Goal: Information Seeking & Learning: Check status

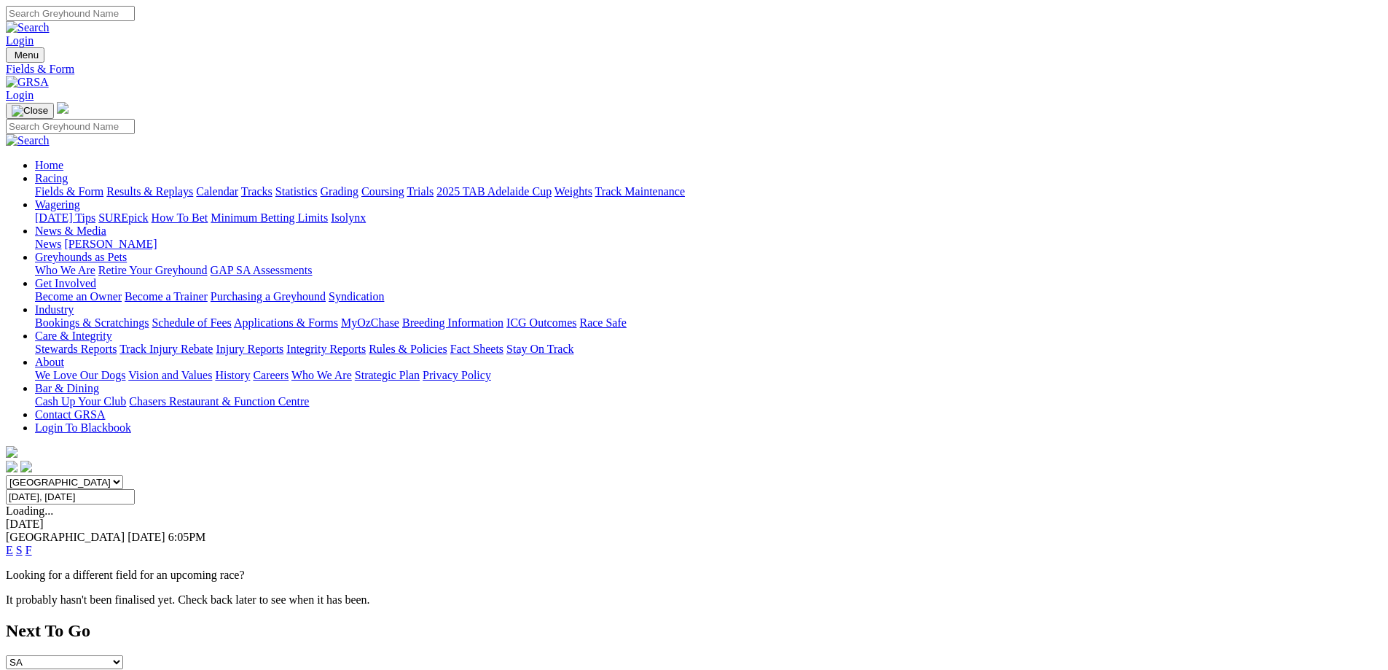
click at [300, 568] on p "Looking for a different field for an upcoming race?" at bounding box center [694, 574] width 1377 height 13
click at [135, 489] on input "Today, 6 Oct 2025" at bounding box center [70, 496] width 129 height 15
click at [428, 475] on div "South Australia New South Wales Northern Territory Queensland Tasmania Victoria…" at bounding box center [694, 540] width 1377 height 131
click at [287, 475] on div "South Australia New South Wales Northern Territory Queensland Tasmania Victoria…" at bounding box center [694, 540] width 1377 height 131
click at [135, 489] on input "Today, 6 Oct 2025" at bounding box center [70, 496] width 129 height 15
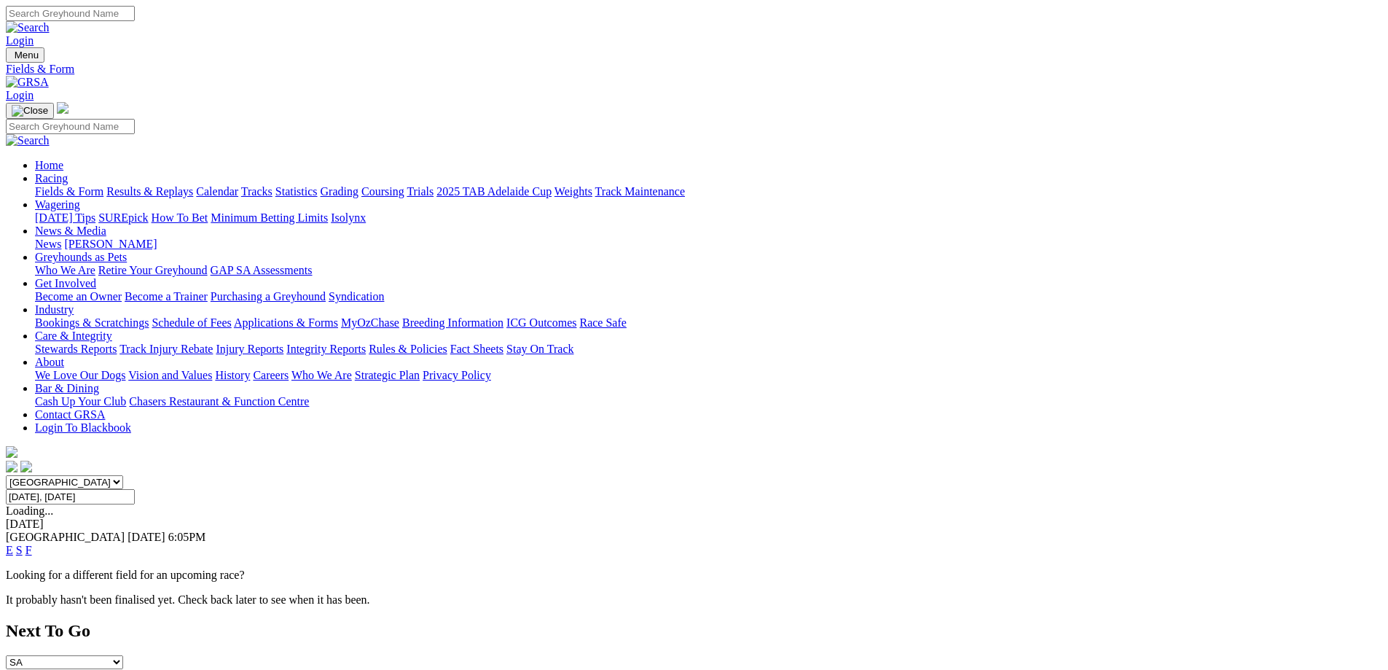
type input "[DATE]"
click at [125, 531] on span "[GEOGRAPHIC_DATA]" at bounding box center [65, 537] width 119 height 12
click at [32, 544] on link "F" at bounding box center [29, 550] width 7 height 12
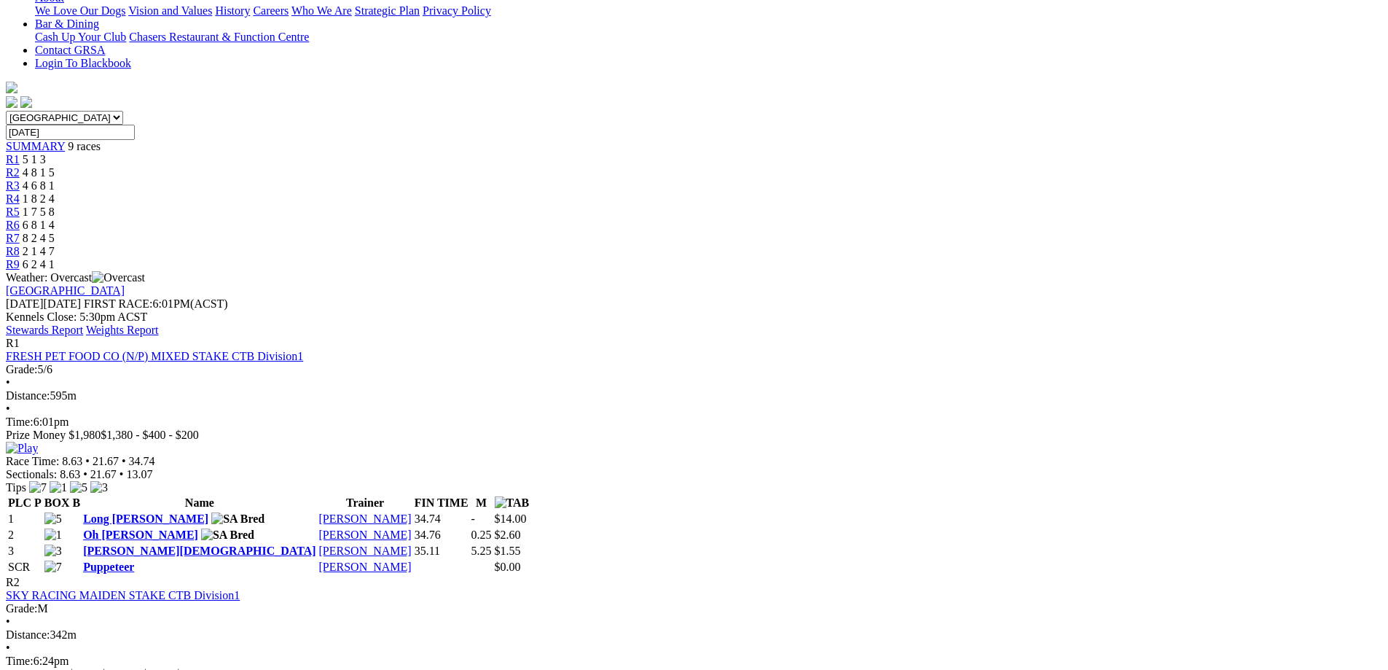
scroll to position [291, 0]
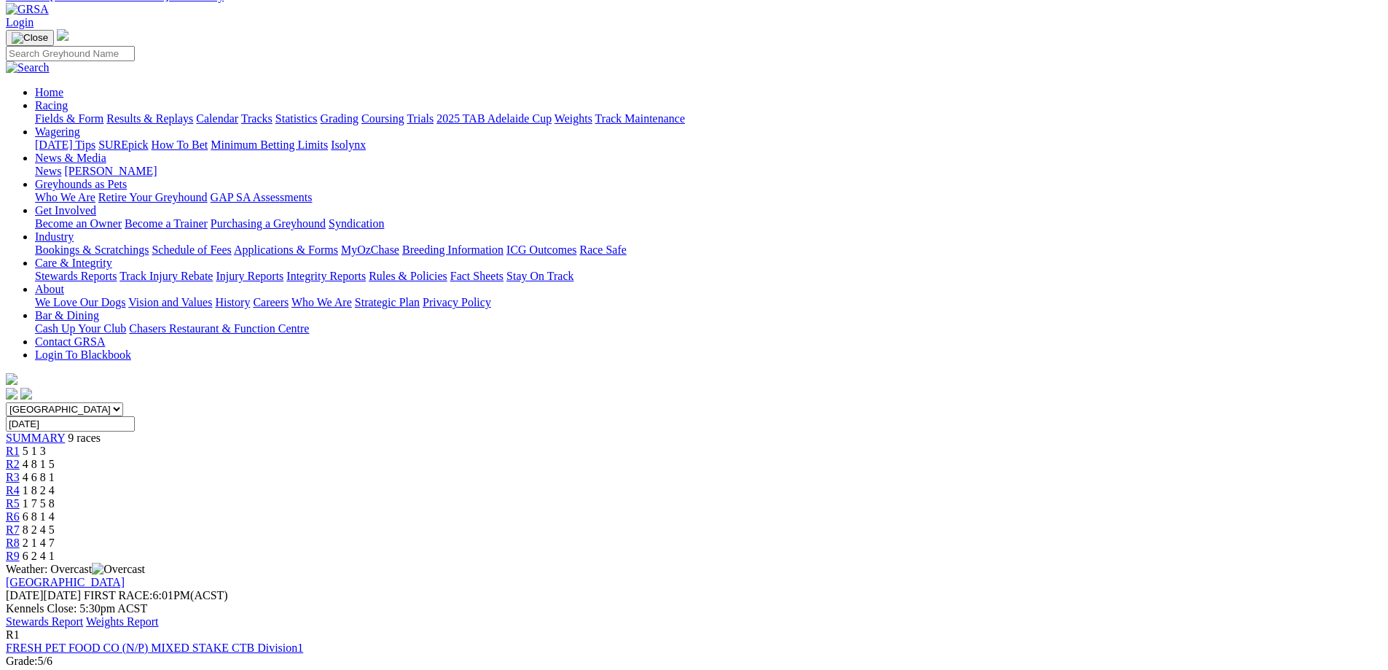
scroll to position [0, 0]
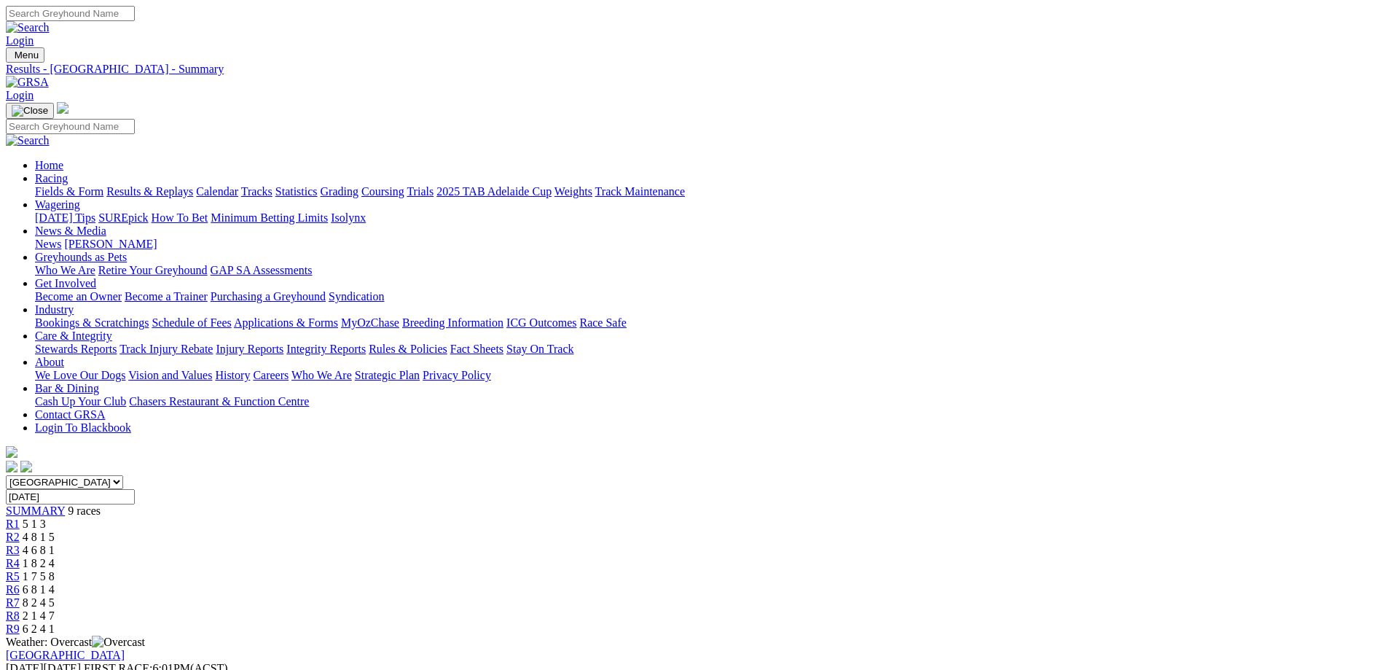
click at [135, 489] on input "Monday, 29 Sep 2025" at bounding box center [70, 496] width 129 height 15
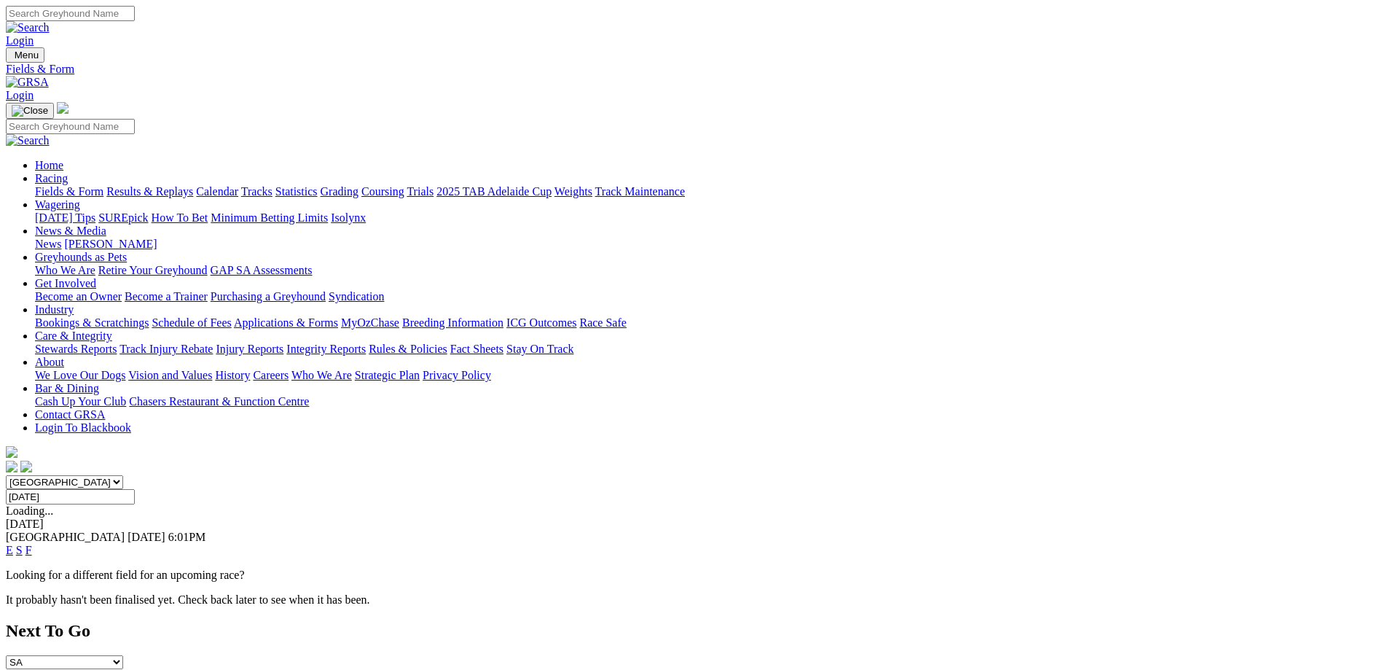
click at [23, 544] on link "S" at bounding box center [19, 550] width 7 height 12
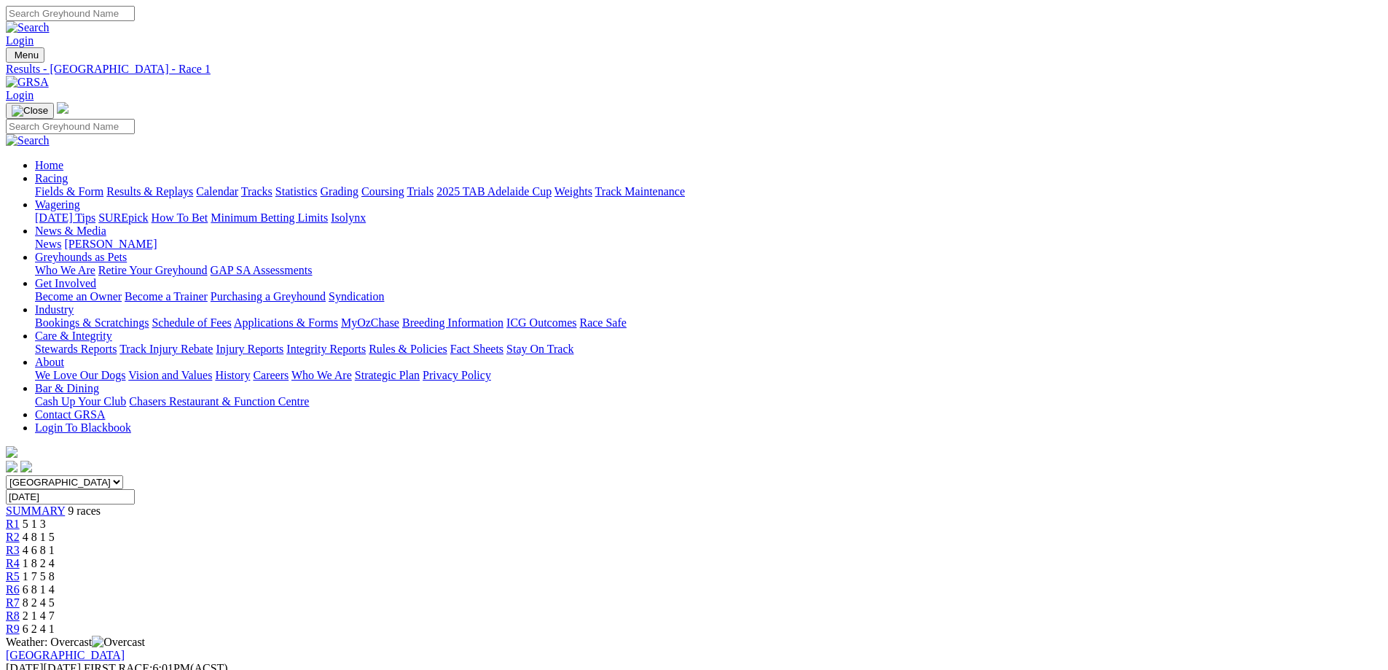
click at [101, 504] on span "9 races" at bounding box center [84, 510] width 33 height 12
click at [135, 489] on input "[DATE]" at bounding box center [70, 496] width 129 height 15
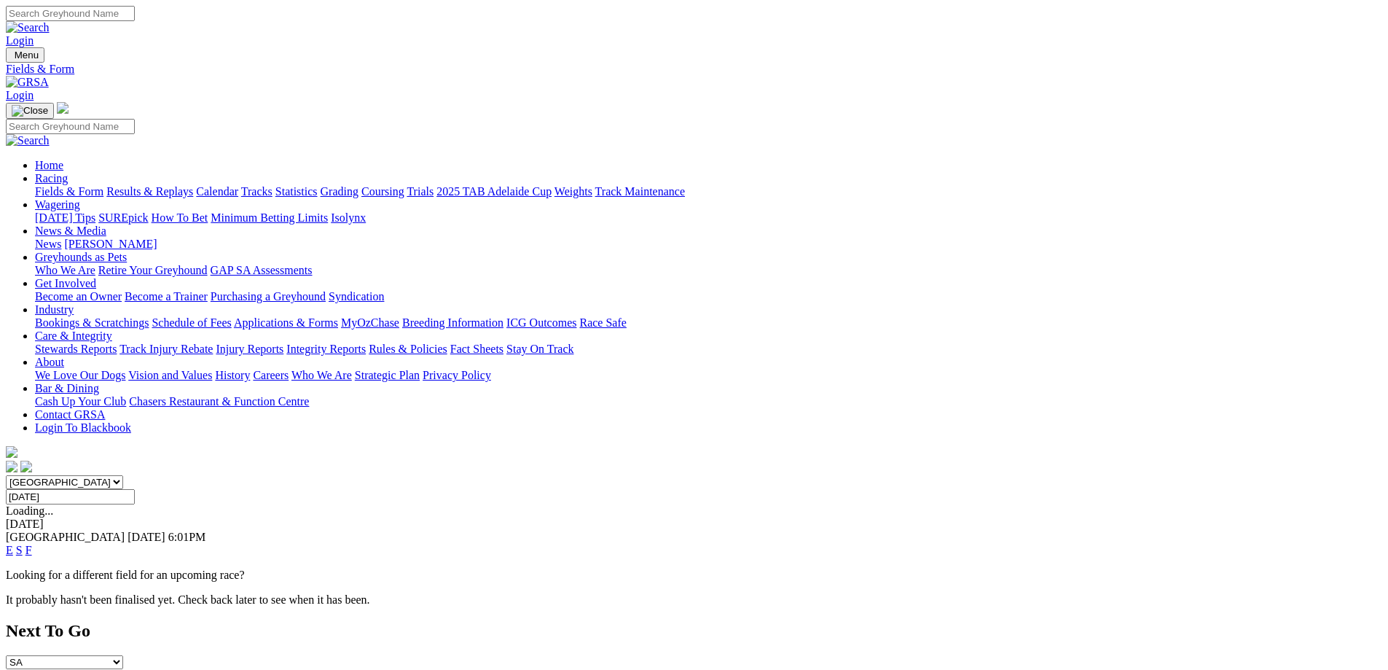
click at [135, 489] on input "[DATE]" at bounding box center [70, 496] width 129 height 15
type input "[DATE]"
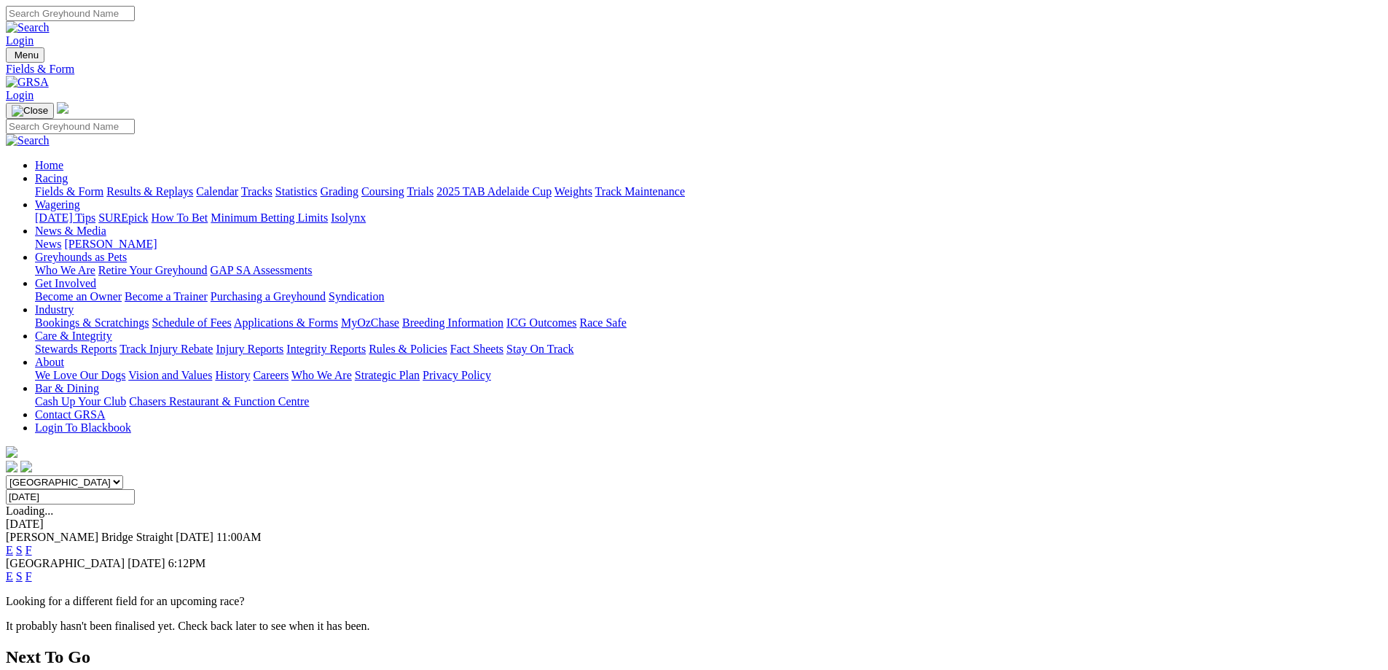
click at [23, 544] on link "S" at bounding box center [19, 550] width 7 height 12
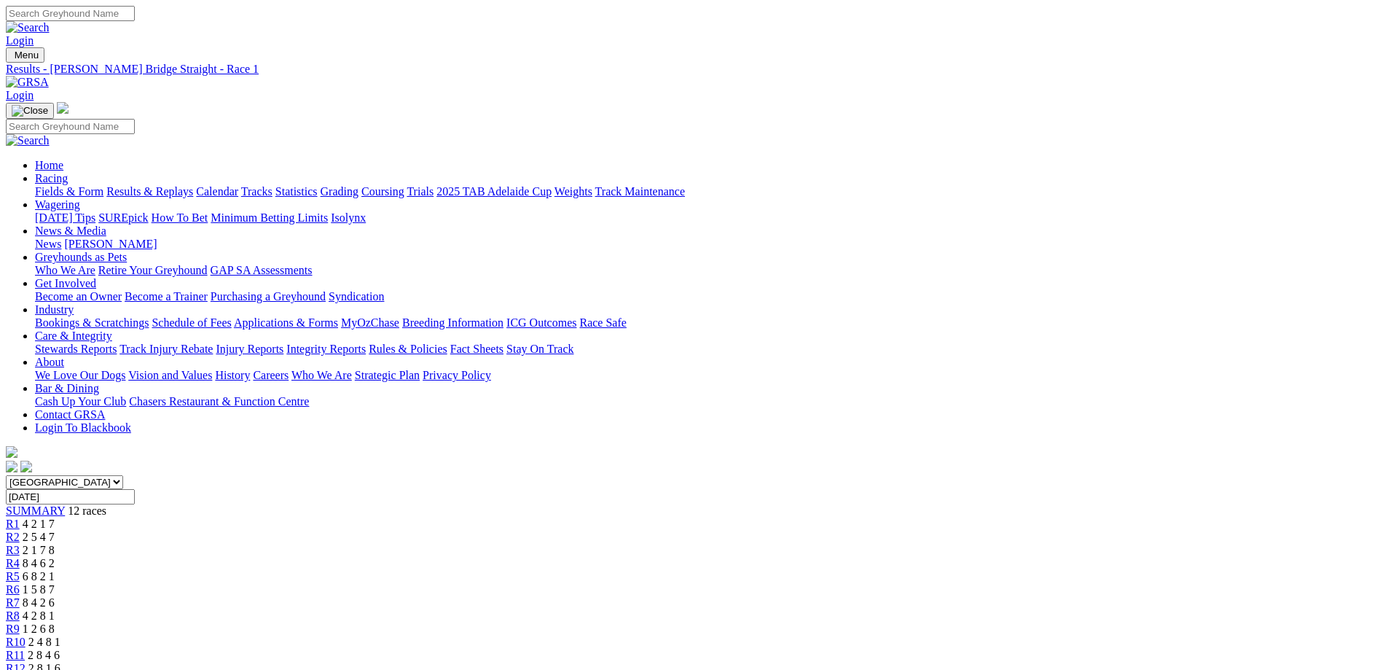
scroll to position [73, 0]
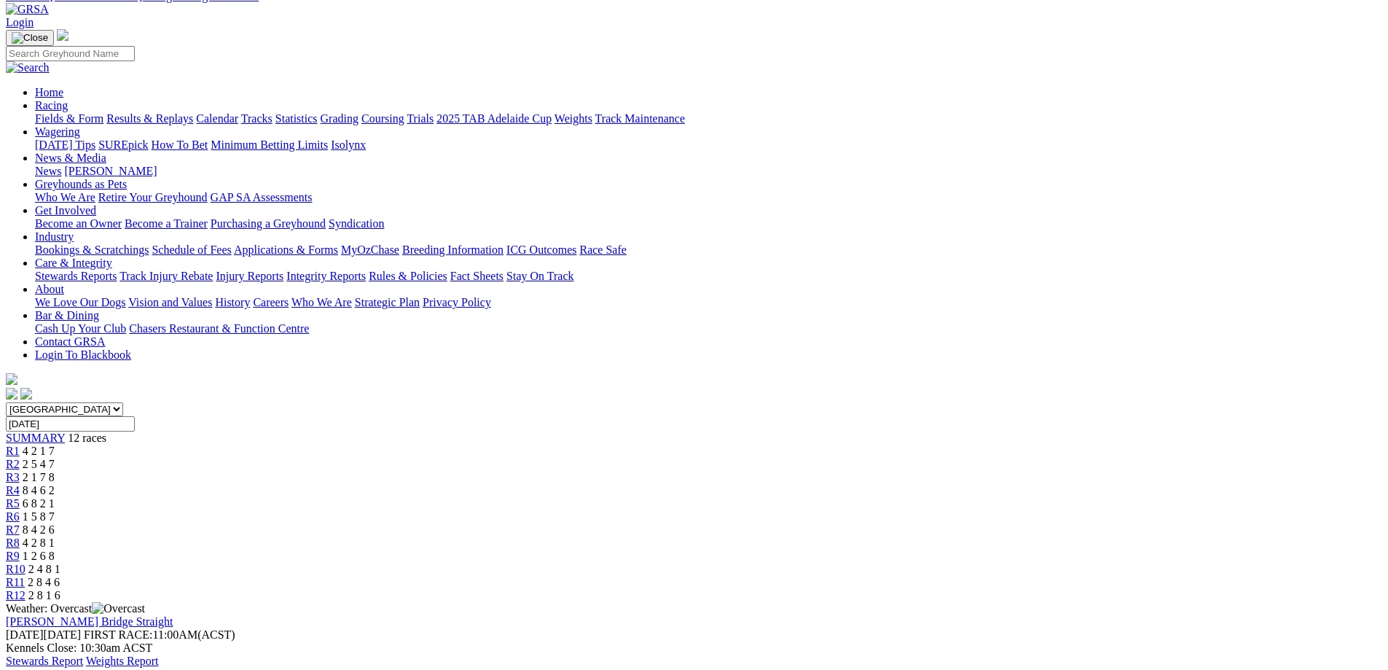
click at [106, 431] on span "12 races" at bounding box center [87, 437] width 39 height 12
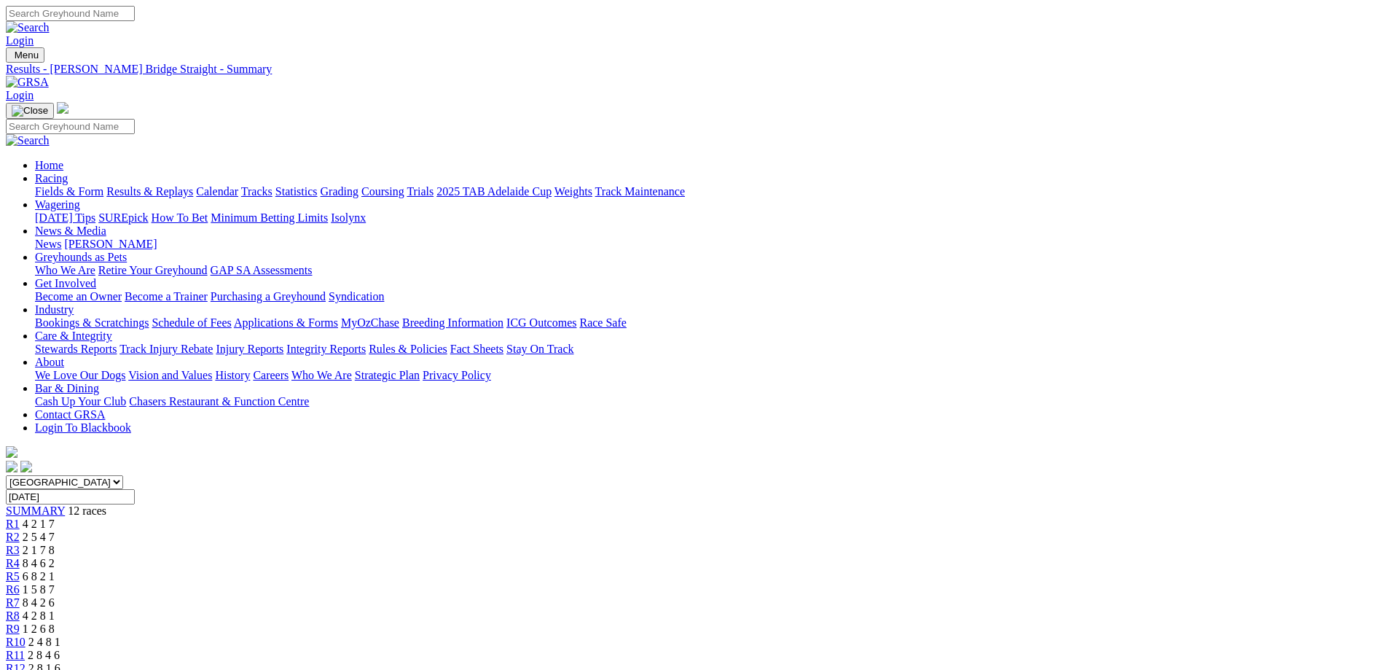
click at [135, 489] on input "[DATE]" at bounding box center [70, 496] width 129 height 15
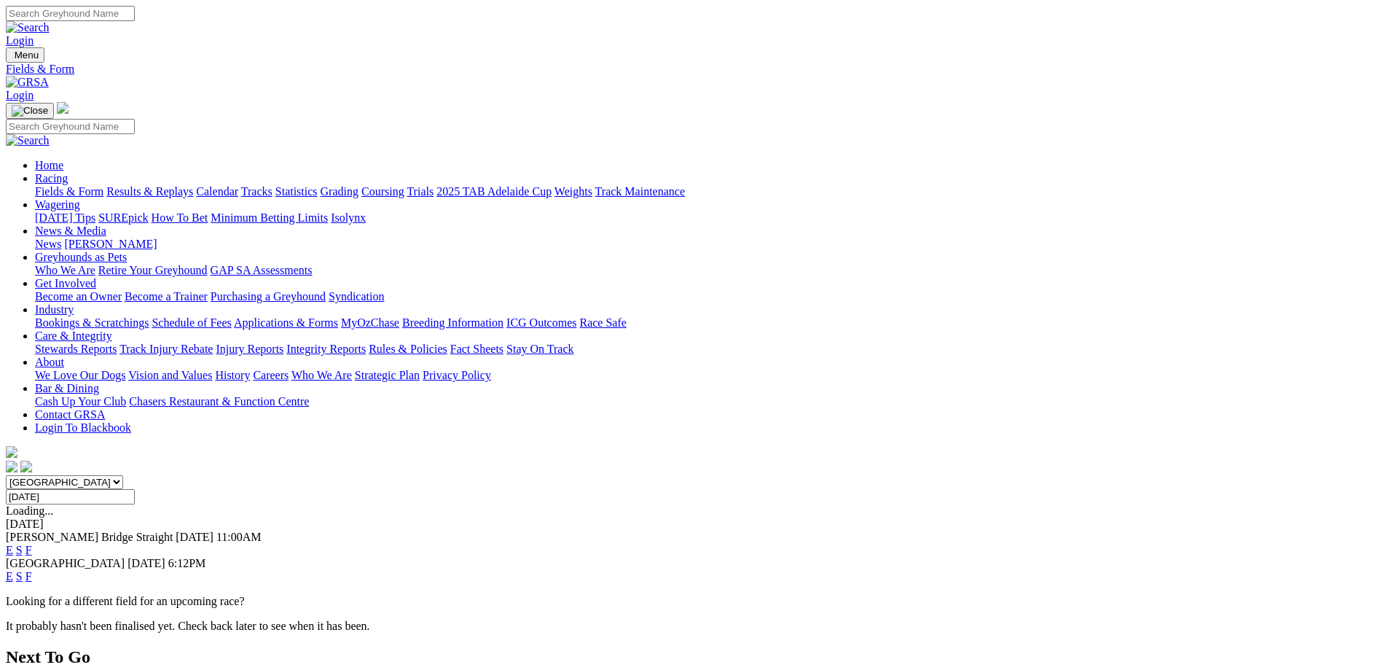
click at [23, 570] on link "S" at bounding box center [19, 576] width 7 height 12
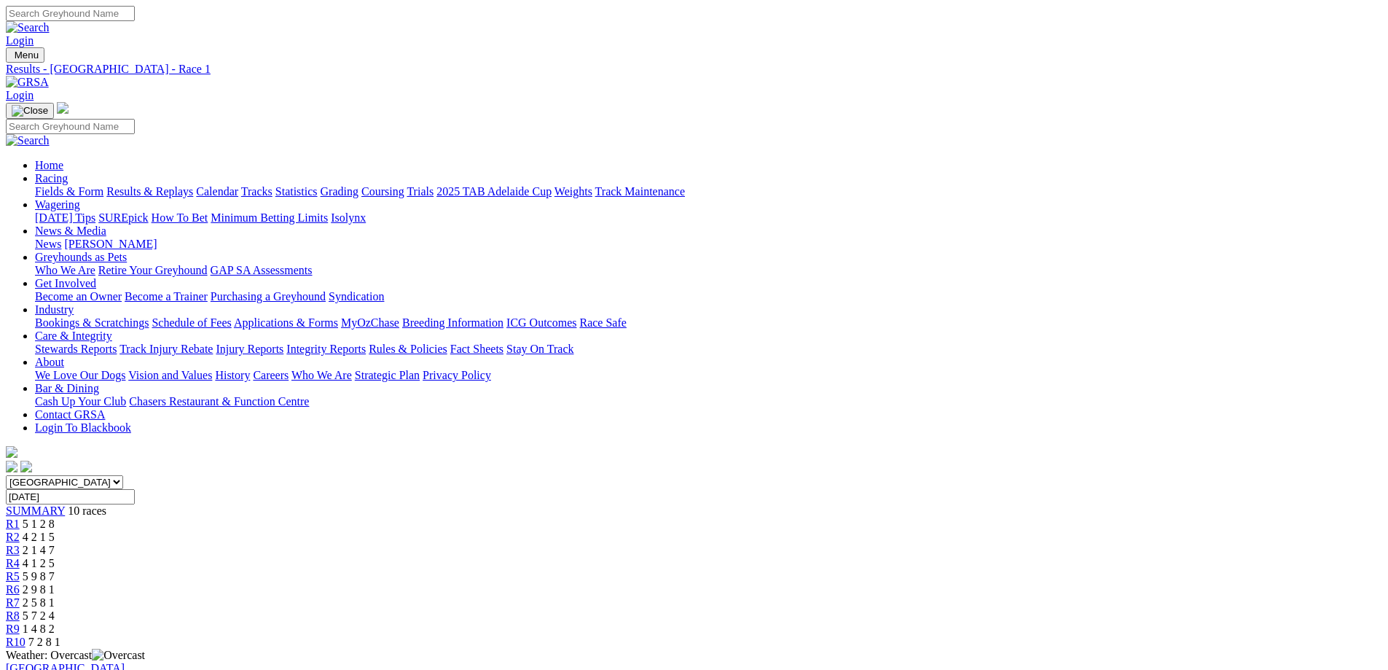
click at [65, 504] on span "SUMMARY" at bounding box center [35, 510] width 59 height 12
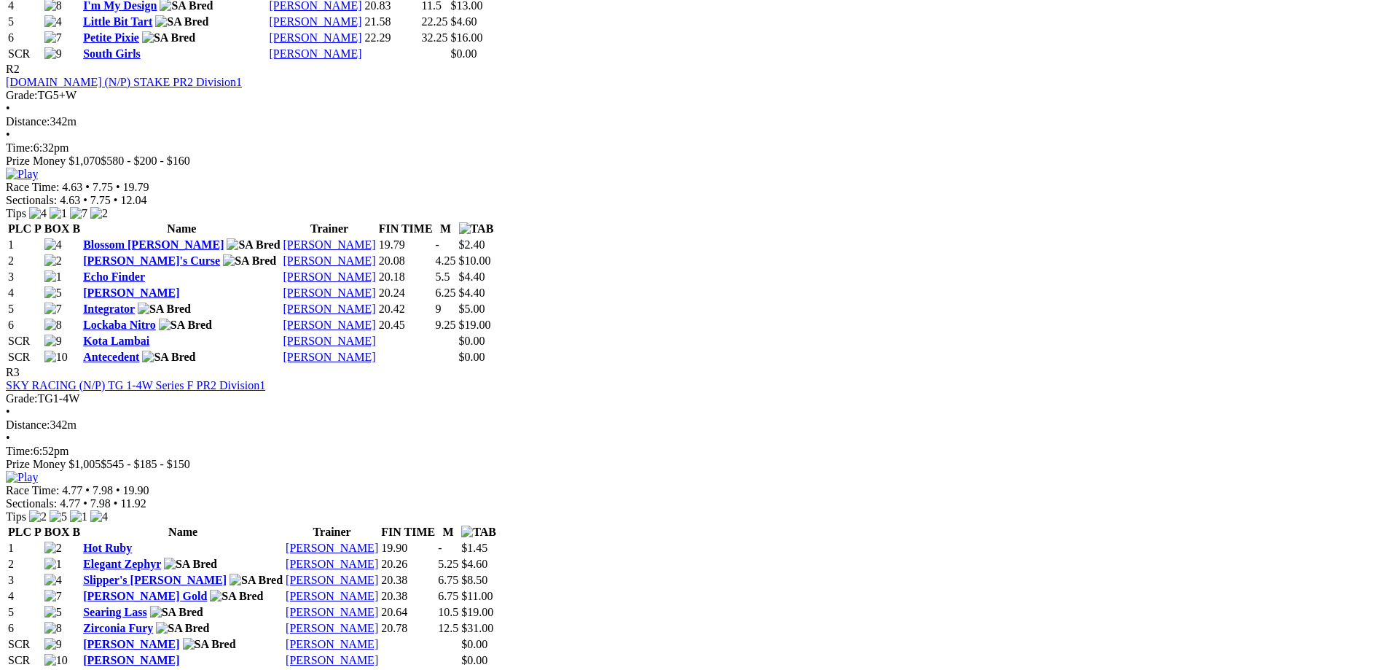
scroll to position [802, 0]
